Goal: Task Accomplishment & Management: Manage account settings

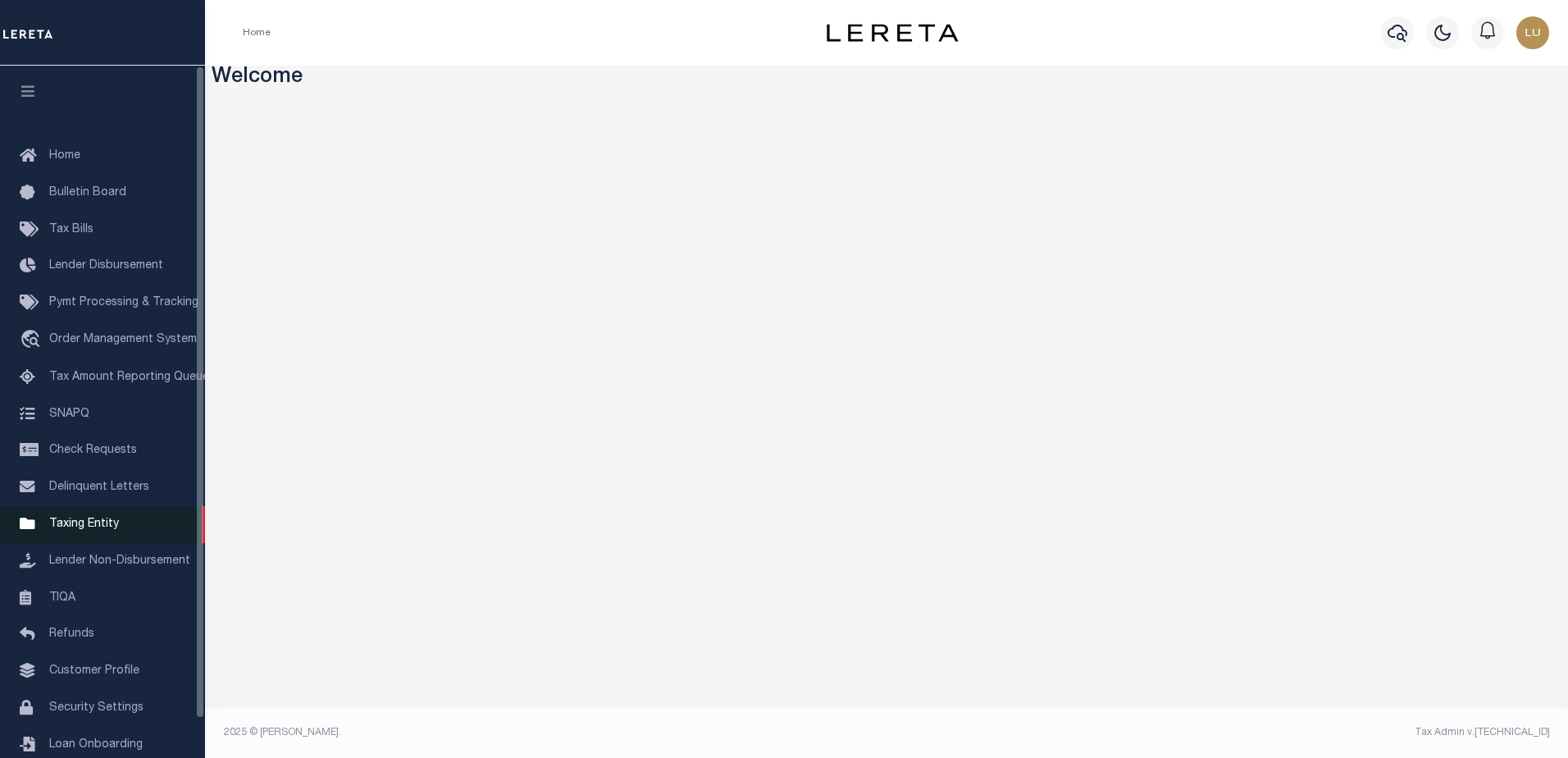
click at [74, 530] on span "Taxing Entity" at bounding box center [84, 524] width 70 height 11
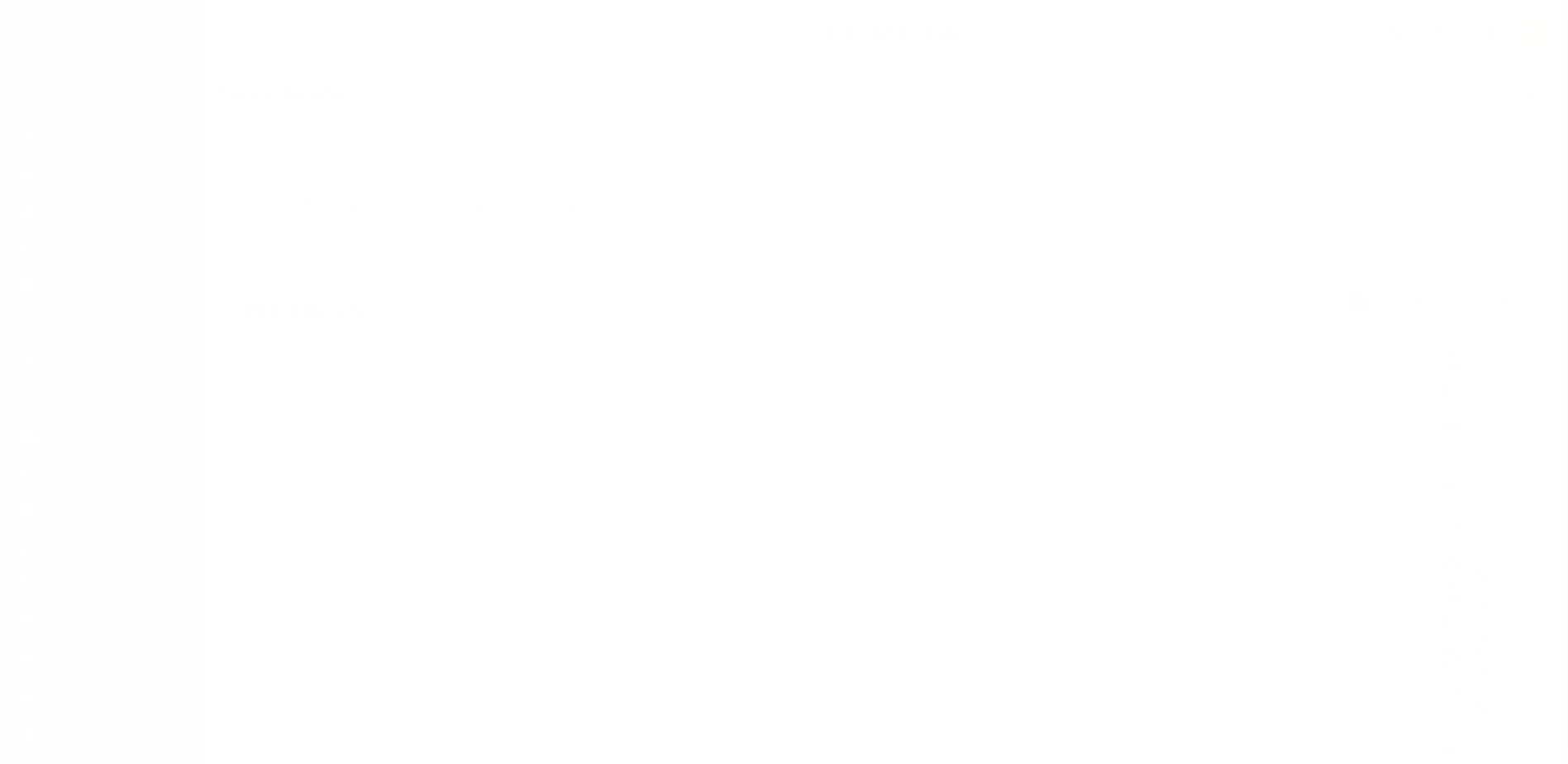
scroll to position [41, 0]
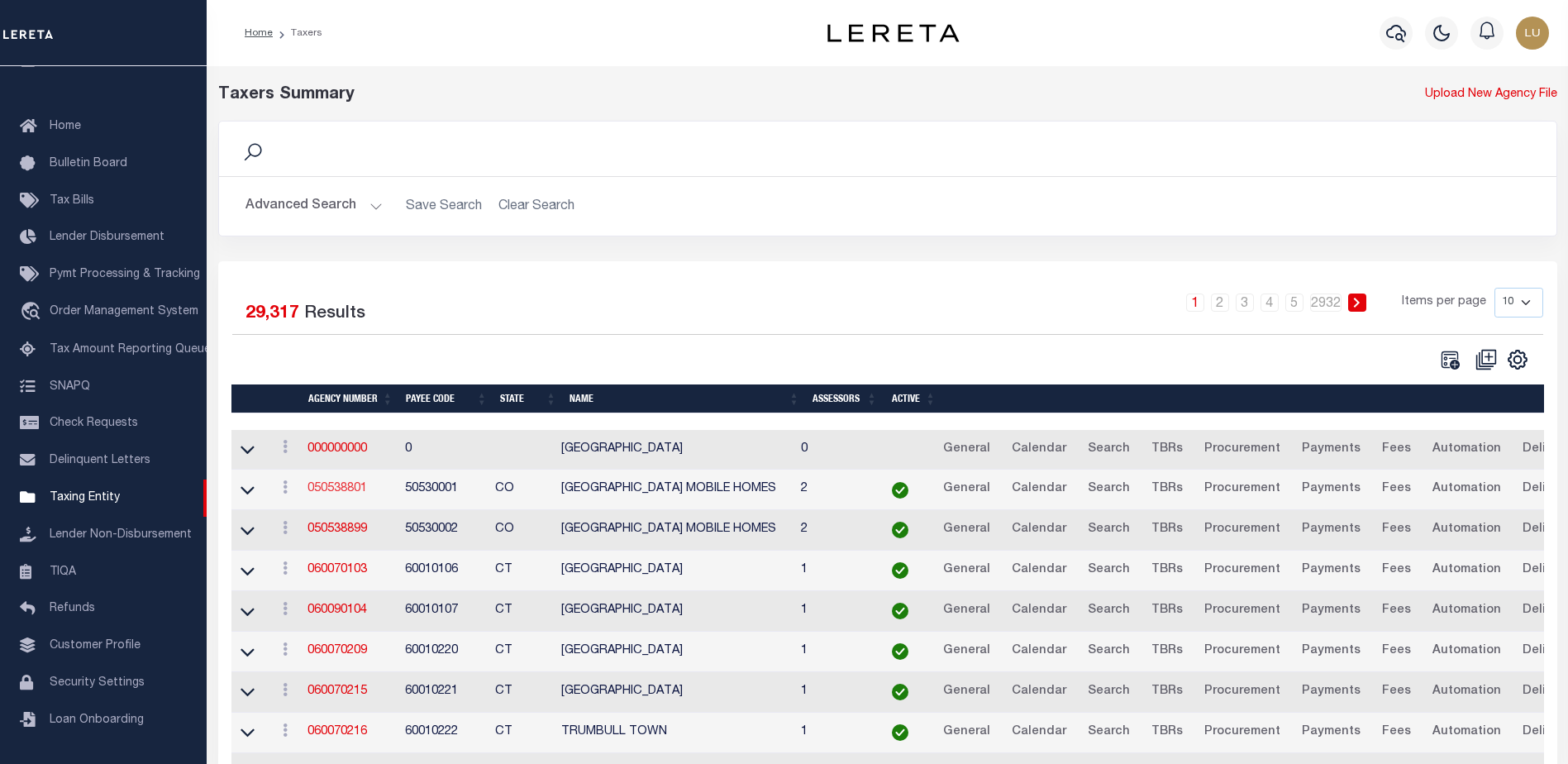
click at [333, 489] on link "050538801" at bounding box center [337, 488] width 60 height 12
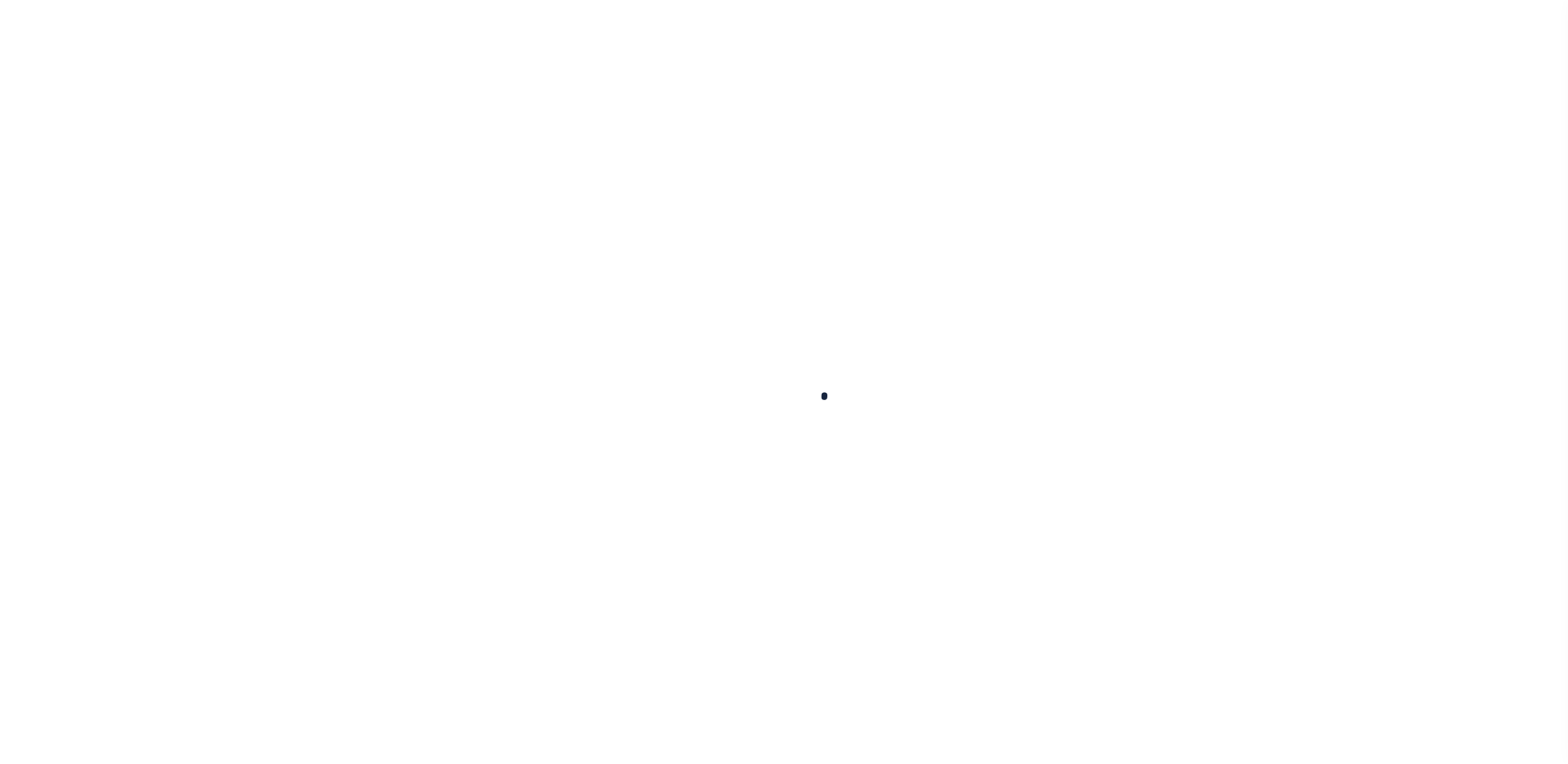
select select
checkbox input "false"
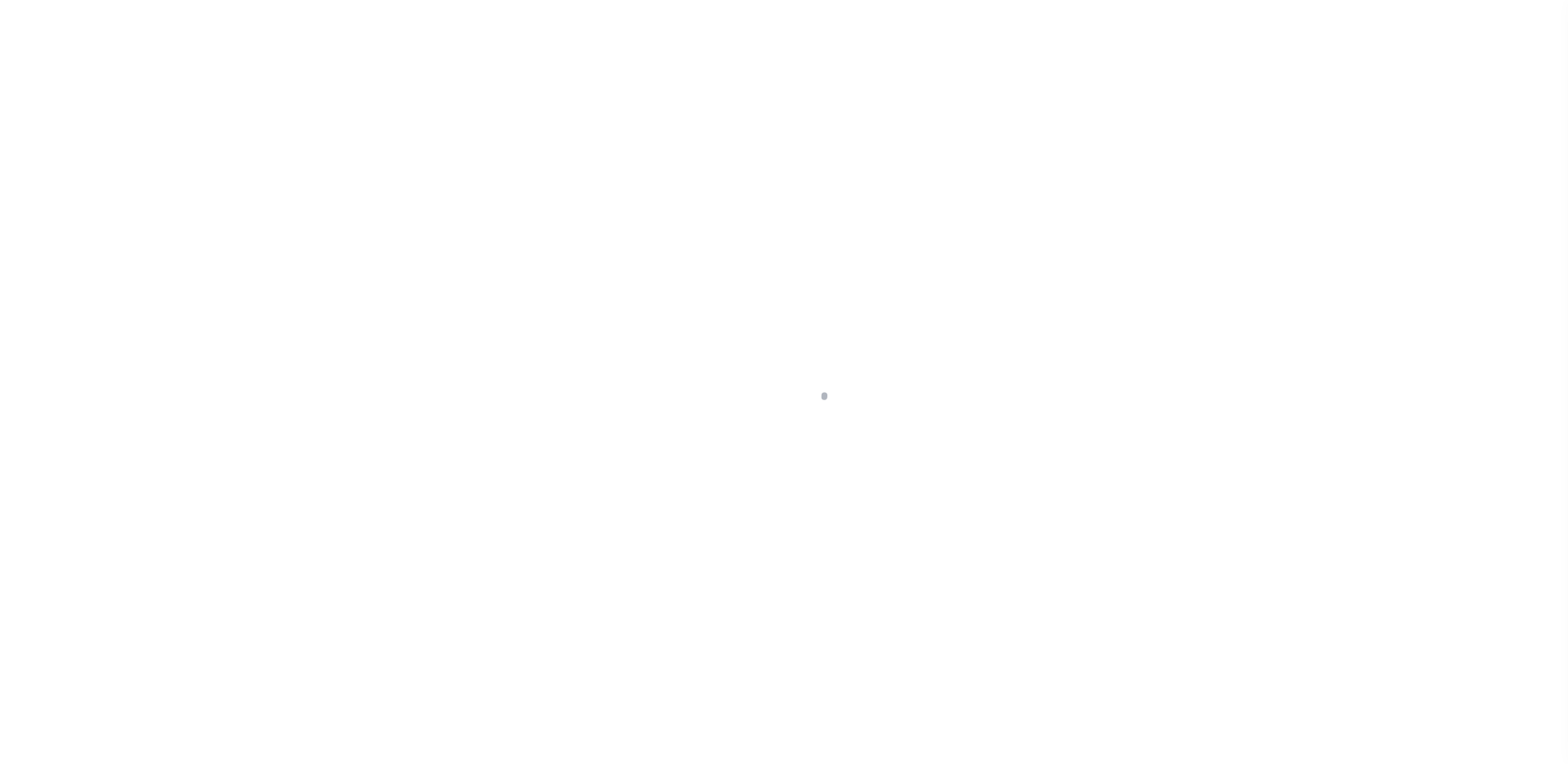
checkbox input "false"
type input "810500000"
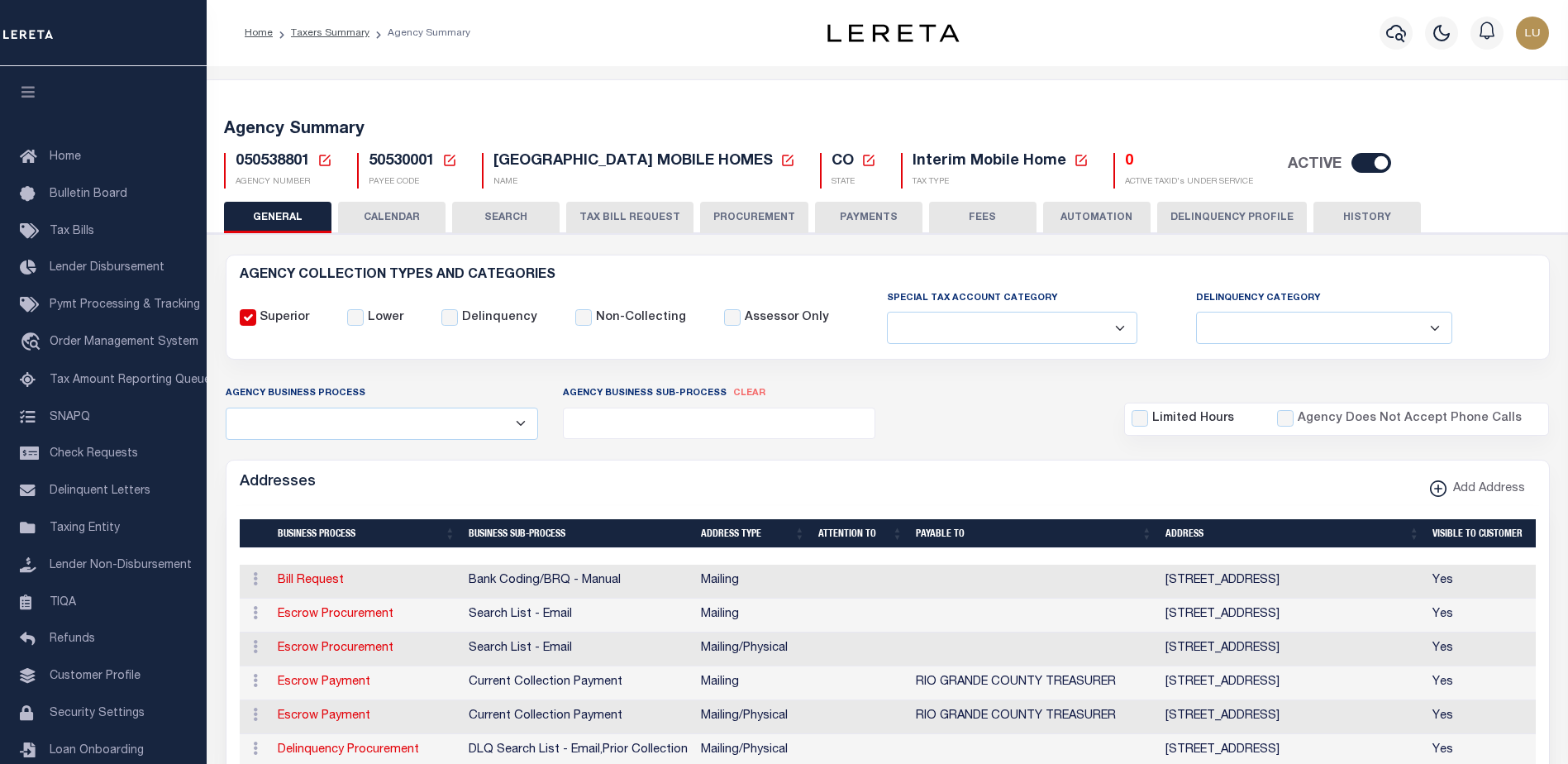
click at [331, 160] on div "050538801 Agency Number Edit Cancel Ok New Agency Number Cancel Ok AGENCY NUMBER" at bounding box center [277, 171] width 133 height 36
click at [329, 161] on icon at bounding box center [324, 160] width 12 height 12
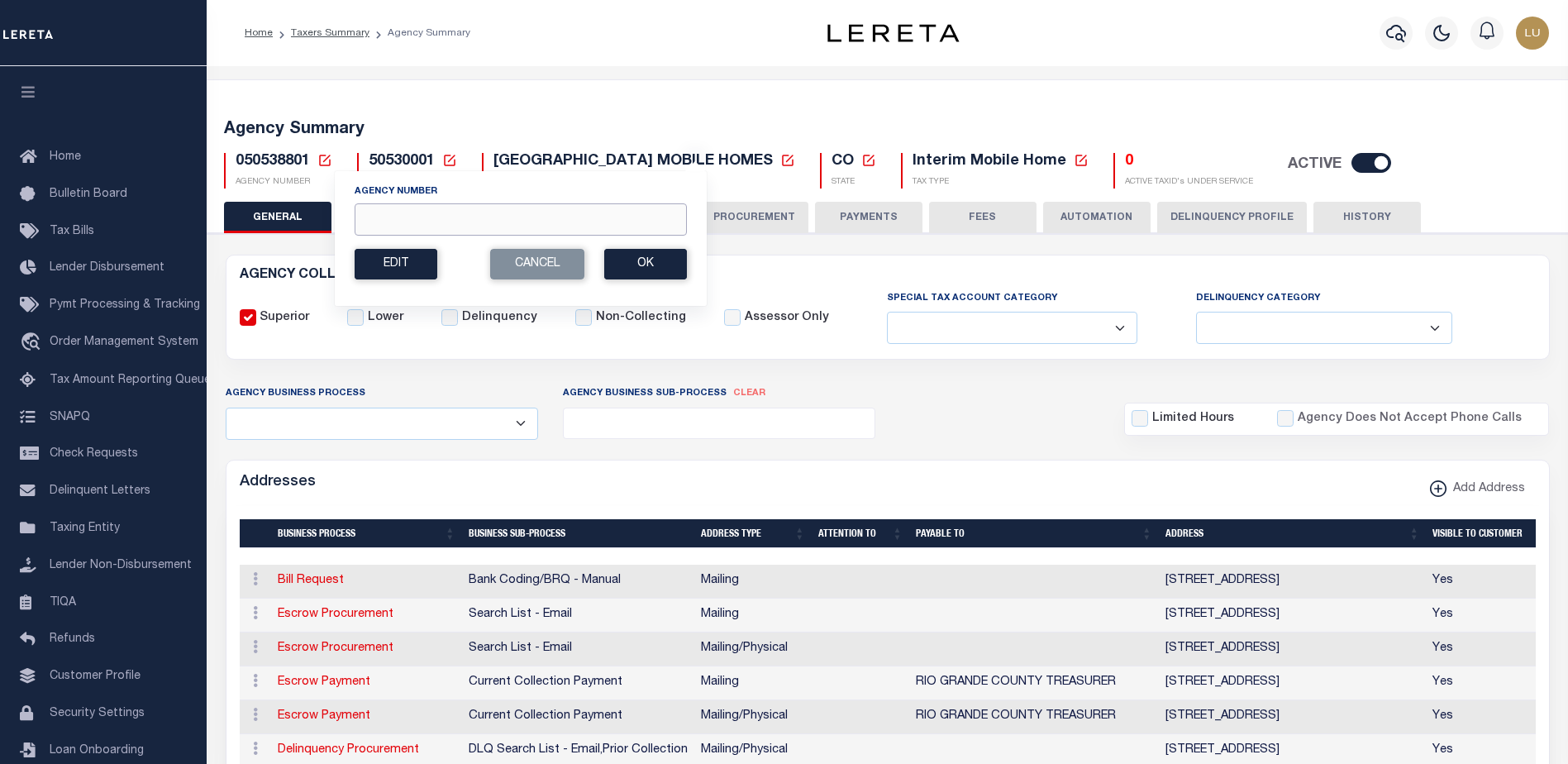
click at [422, 209] on input "Agency Number" at bounding box center [521, 219] width 332 height 32
paste input "420722001"
type input "420722001"
click at [653, 260] on button "Ok" at bounding box center [645, 264] width 83 height 30
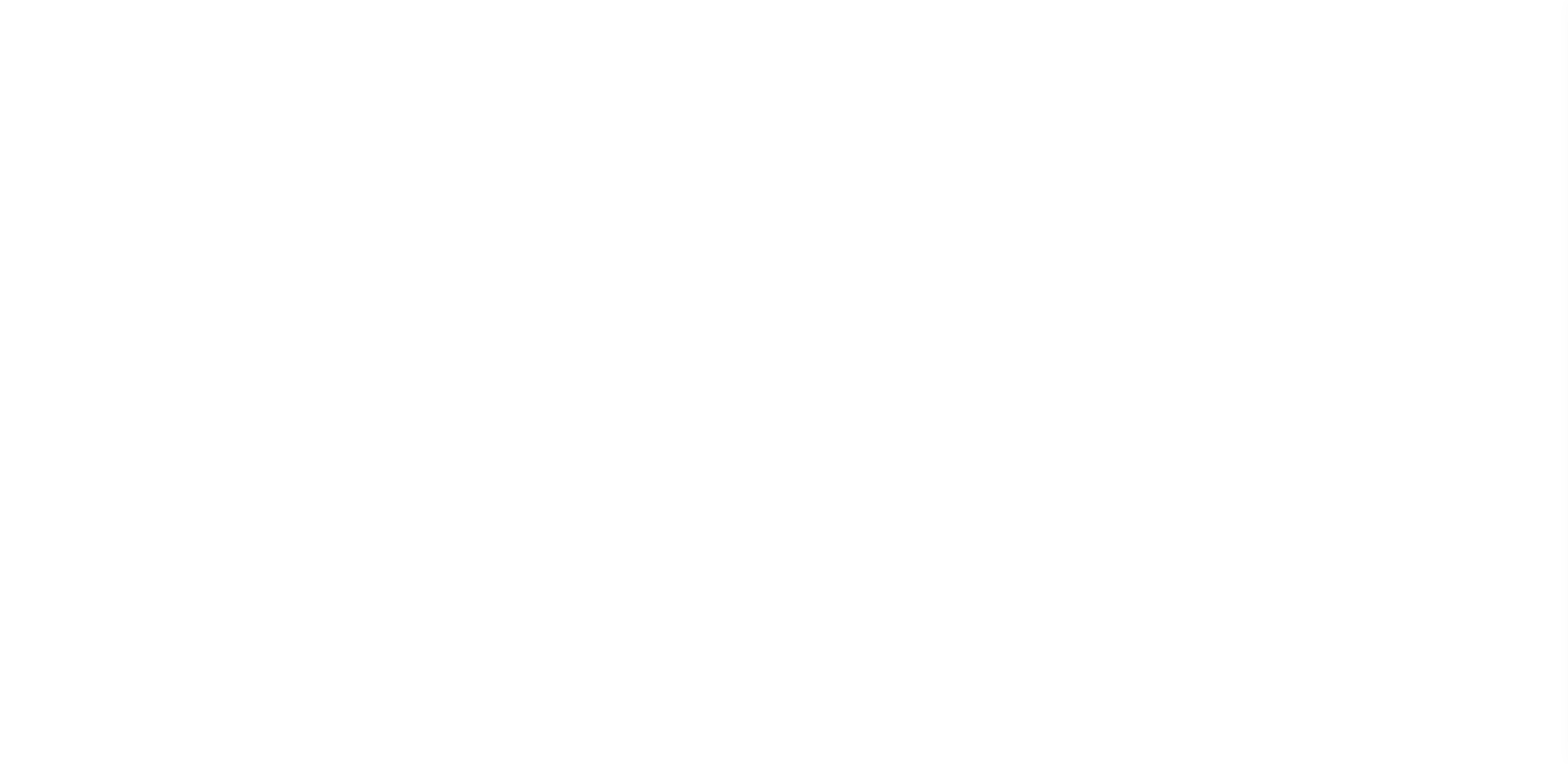
select select
